Goal: Find specific page/section: Find specific page/section

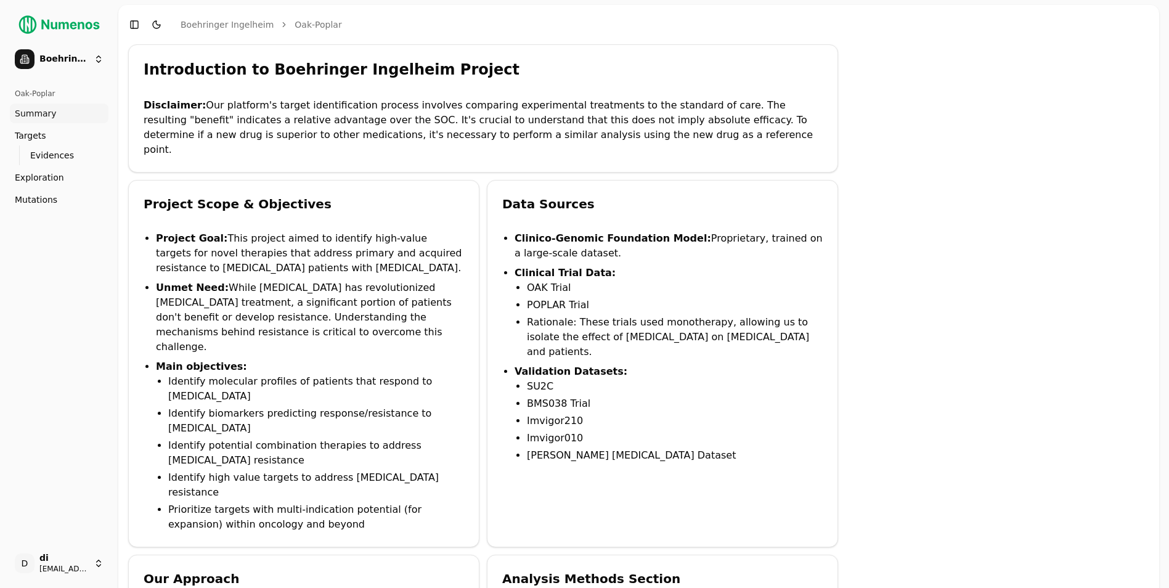
click at [42, 198] on span "Mutations" at bounding box center [36, 199] width 43 height 12
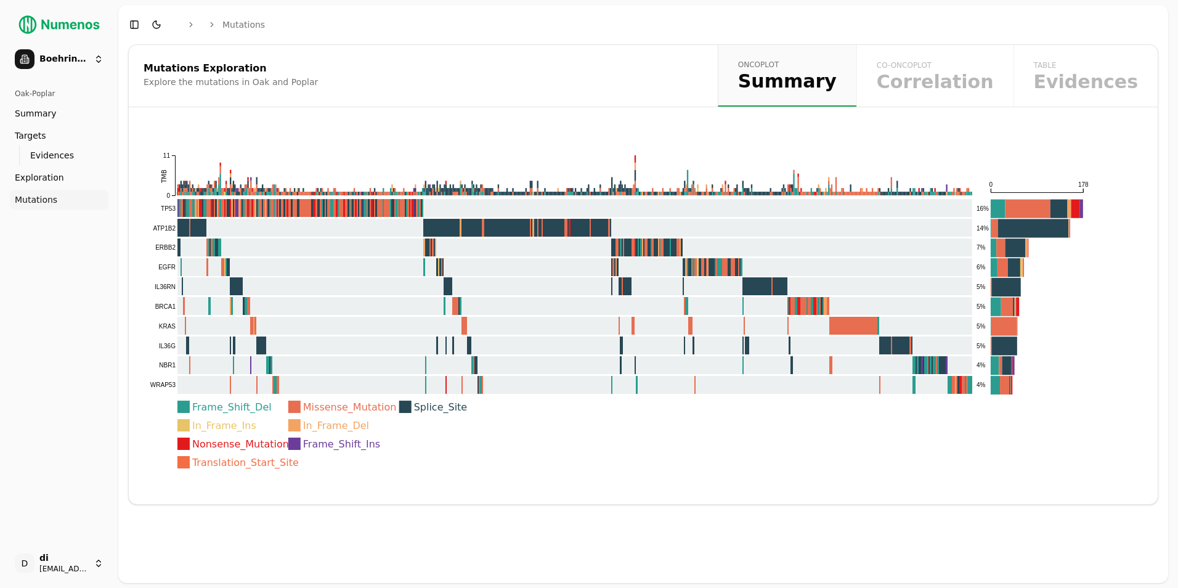
click at [982, 84] on div "oncoplot Summary co-oncoplot Correlation table Evidences" at bounding box center [938, 76] width 440 height 62
click at [828, 78] on span "Summary" at bounding box center [787, 81] width 99 height 18
